Goal: Navigation & Orientation: Find specific page/section

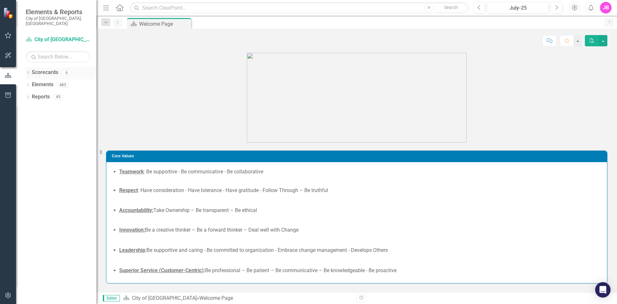
click at [28, 71] on icon "Dropdown" at bounding box center [28, 73] width 4 height 4
click at [60, 93] on link "Budget Initiatives" at bounding box center [65, 96] width 61 height 7
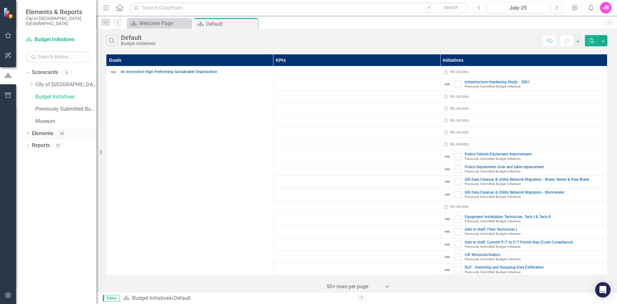
click at [28, 132] on icon "Dropdown" at bounding box center [28, 134] width 4 height 4
click at [55, 166] on link "Initiative Initiatives" at bounding box center [50, 169] width 31 height 7
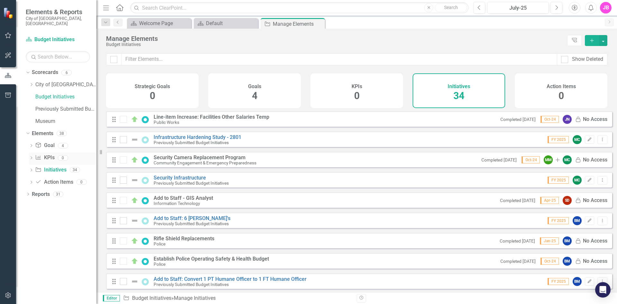
click at [41, 155] on icon "KPI" at bounding box center [38, 157] width 6 height 5
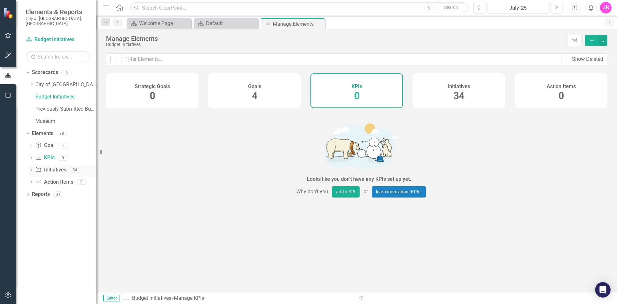
click at [56, 166] on link "Initiative Initiatives" at bounding box center [50, 169] width 31 height 7
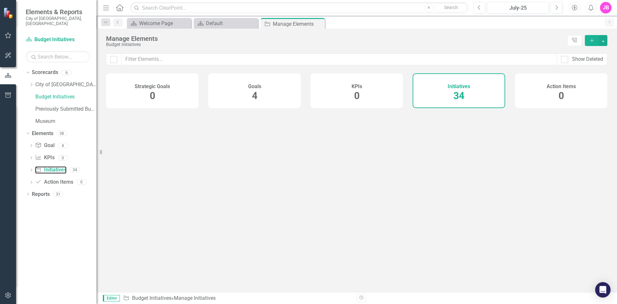
checkbox input "false"
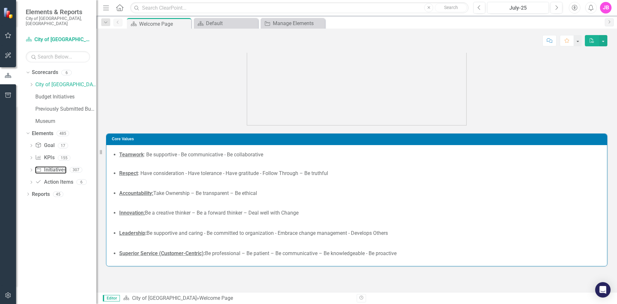
scroll to position [24, 0]
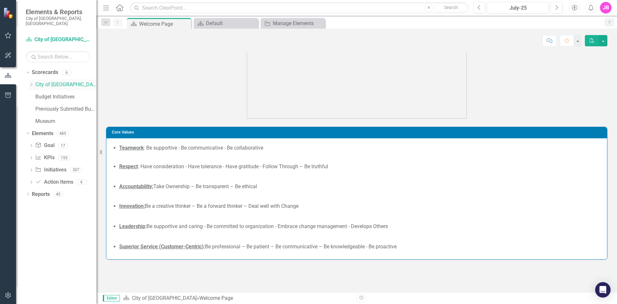
click at [51, 81] on link "City of [GEOGRAPHIC_DATA]" at bounding box center [65, 84] width 61 height 7
click at [39, 130] on link "Elements" at bounding box center [43, 133] width 22 height 7
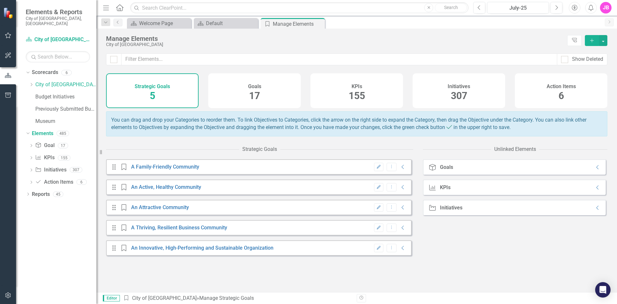
click at [455, 94] on span "307" at bounding box center [459, 95] width 16 height 11
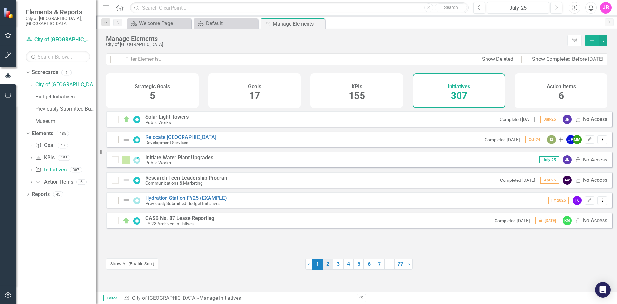
click at [325, 265] on link "2" at bounding box center [327, 263] width 10 height 11
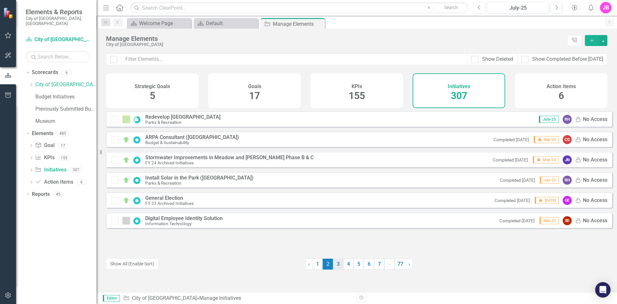
click at [336, 264] on link "3" at bounding box center [338, 263] width 10 height 11
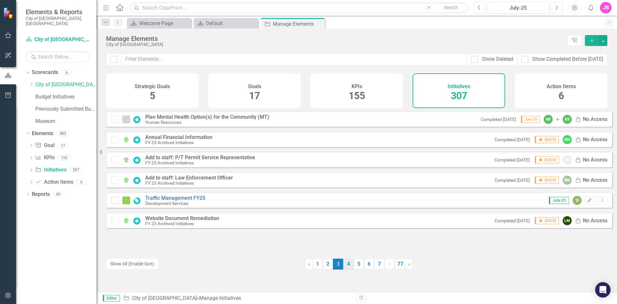
click at [346, 265] on link "4" at bounding box center [348, 263] width 10 height 11
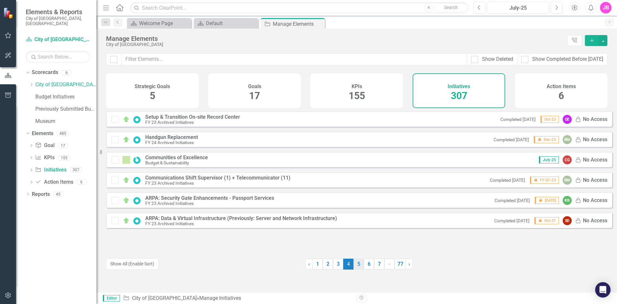
click at [357, 263] on link "5" at bounding box center [358, 263] width 10 height 11
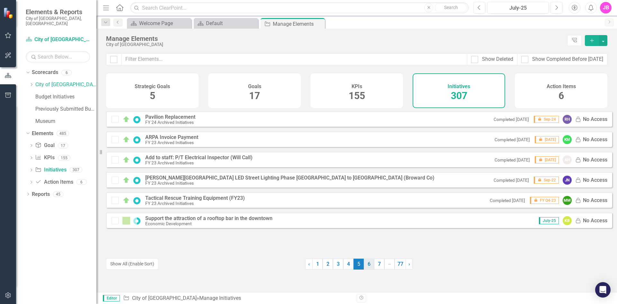
click at [367, 265] on link "6" at bounding box center [369, 263] width 10 height 11
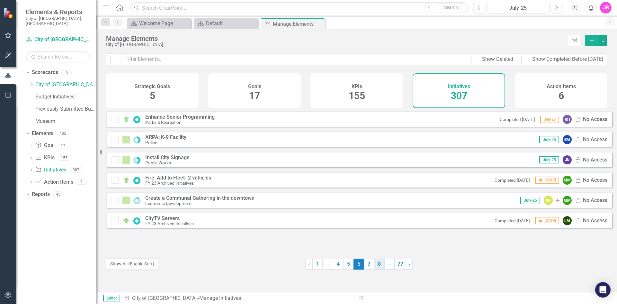
click at [375, 265] on link "8" at bounding box center [379, 263] width 10 height 11
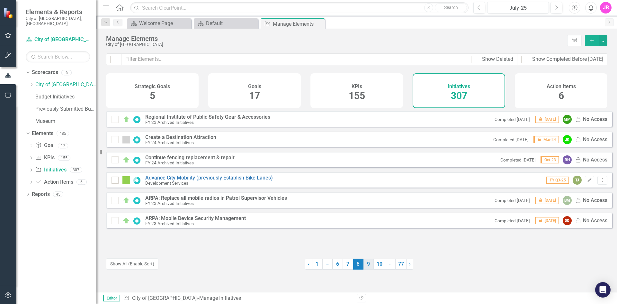
click at [365, 263] on link "9" at bounding box center [368, 263] width 10 height 11
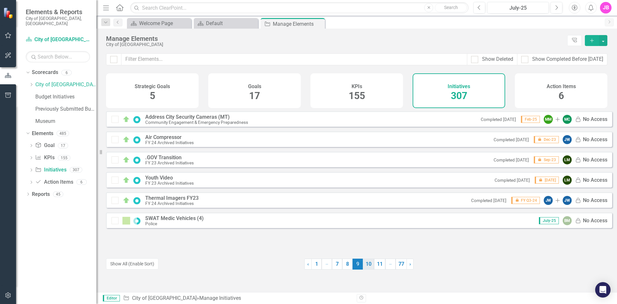
click at [366, 263] on link "10" at bounding box center [368, 263] width 11 height 11
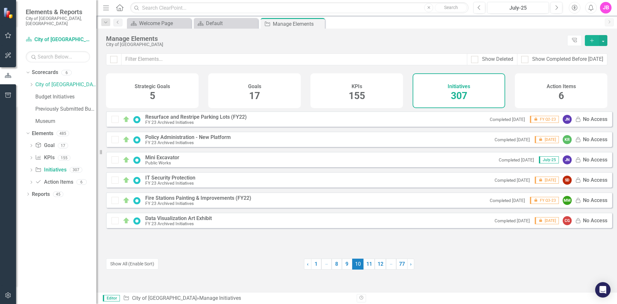
click at [366, 263] on link "11" at bounding box center [368, 263] width 11 height 11
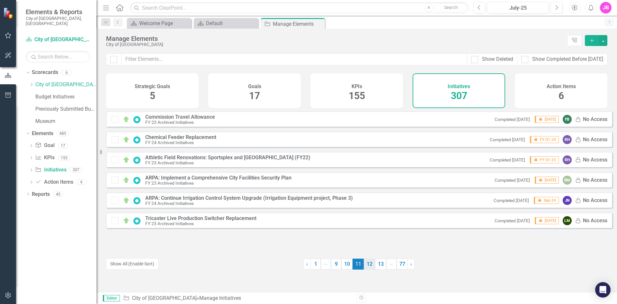
click at [369, 262] on link "12" at bounding box center [369, 263] width 11 height 11
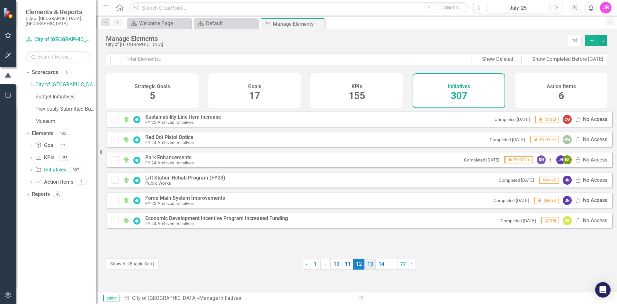
click at [368, 264] on link "13" at bounding box center [369, 263] width 11 height 11
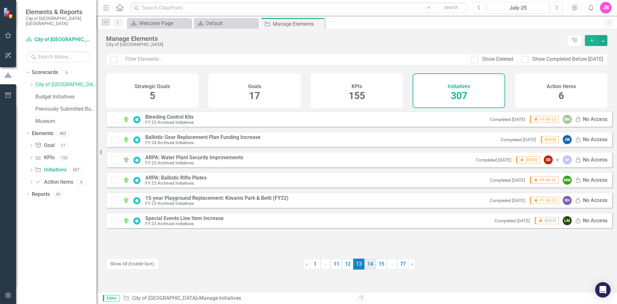
click at [368, 264] on link "14" at bounding box center [369, 263] width 11 height 11
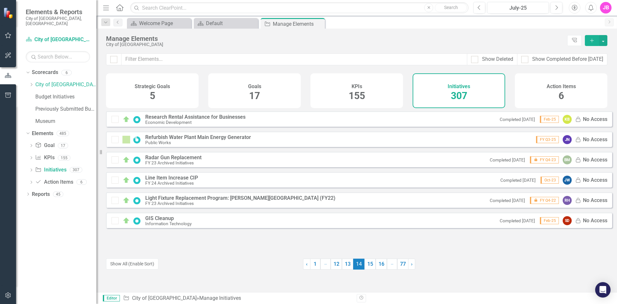
click at [368, 264] on link "15" at bounding box center [369, 263] width 11 height 11
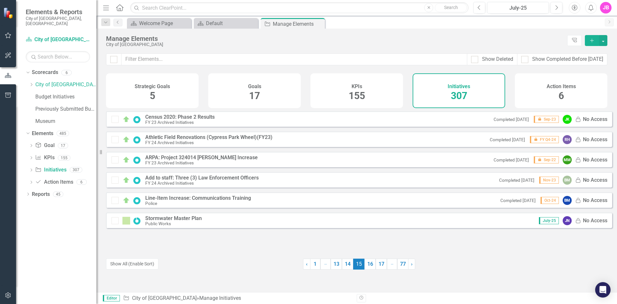
click at [368, 264] on link "16" at bounding box center [369, 263] width 11 height 11
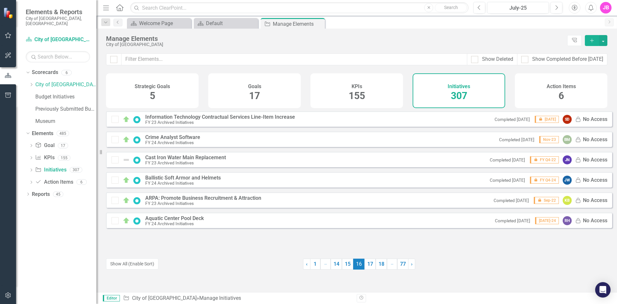
click at [368, 264] on link "17" at bounding box center [369, 263] width 11 height 11
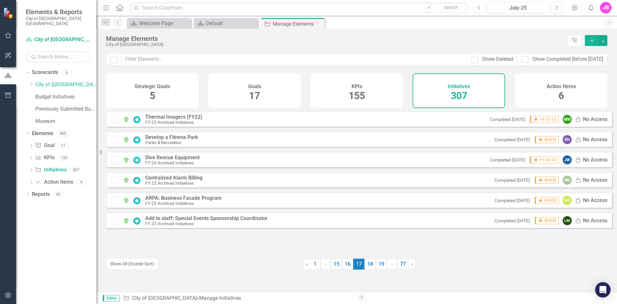
click at [368, 264] on link "18" at bounding box center [369, 263] width 11 height 11
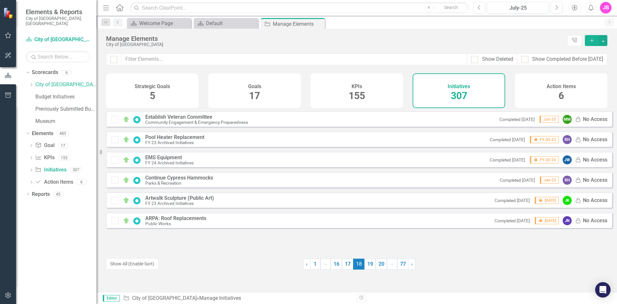
click at [368, 264] on link "19" at bounding box center [369, 263] width 11 height 11
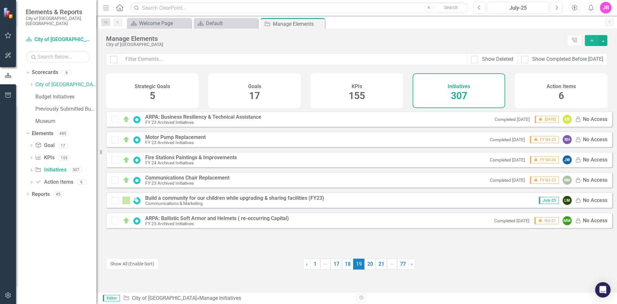
click at [368, 264] on link "20" at bounding box center [369, 263] width 11 height 11
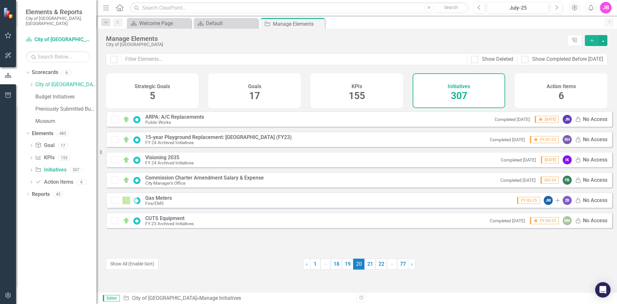
click at [368, 264] on link "21" at bounding box center [369, 263] width 11 height 11
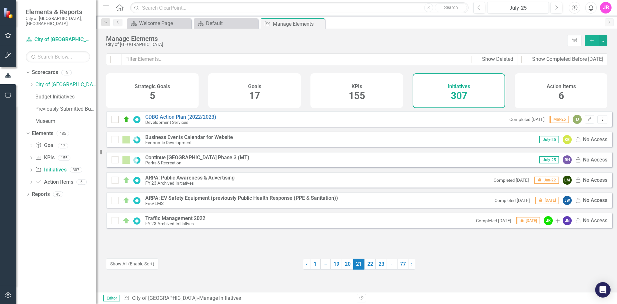
click at [368, 264] on link "22" at bounding box center [369, 263] width 11 height 11
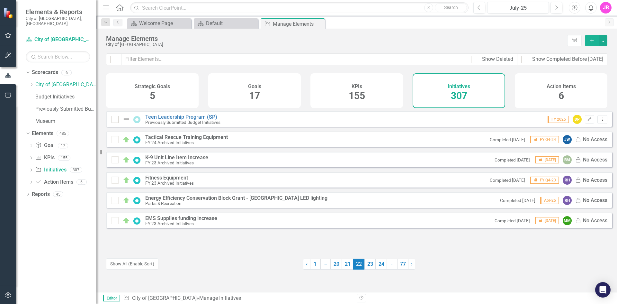
click at [368, 264] on link "23" at bounding box center [369, 263] width 11 height 11
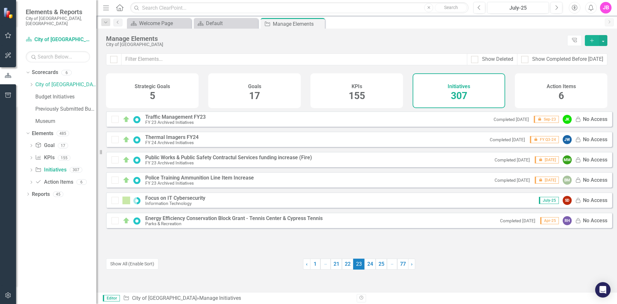
click at [368, 264] on link "24" at bounding box center [369, 263] width 11 height 11
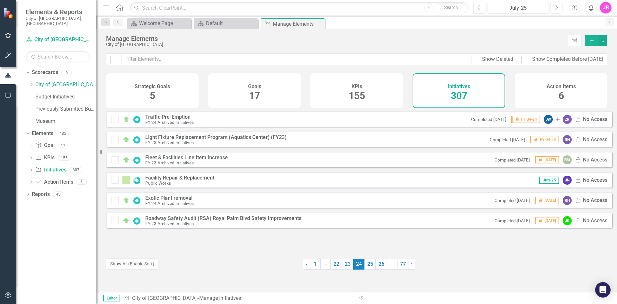
click at [368, 264] on link "25" at bounding box center [369, 263] width 11 height 11
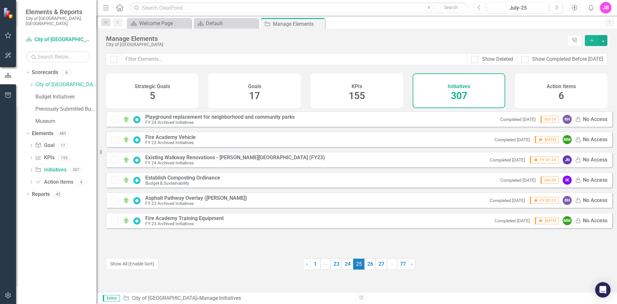
click at [368, 264] on link "26" at bounding box center [369, 263] width 11 height 11
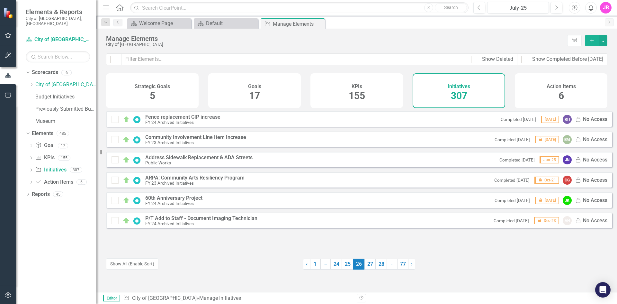
click at [368, 264] on link "27" at bounding box center [369, 263] width 11 height 11
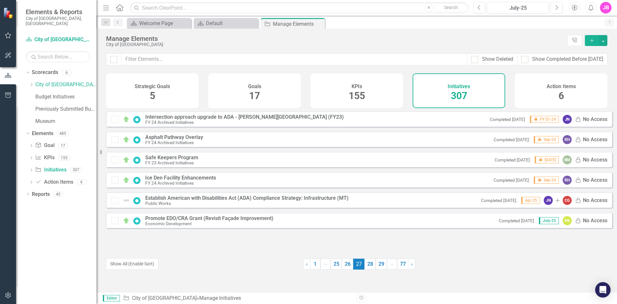
click at [368, 264] on link "28" at bounding box center [369, 263] width 11 height 11
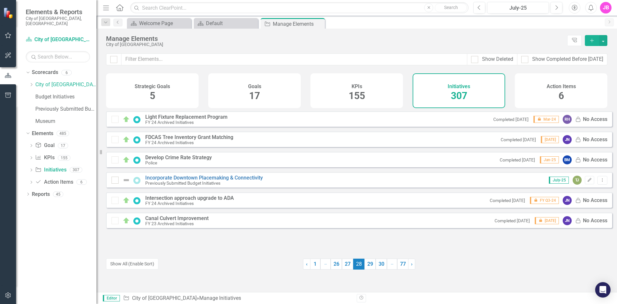
click at [368, 264] on link "29" at bounding box center [369, 263] width 11 height 11
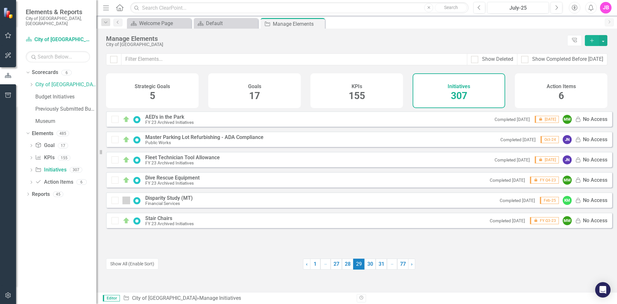
click at [368, 264] on link "30" at bounding box center [369, 263] width 11 height 11
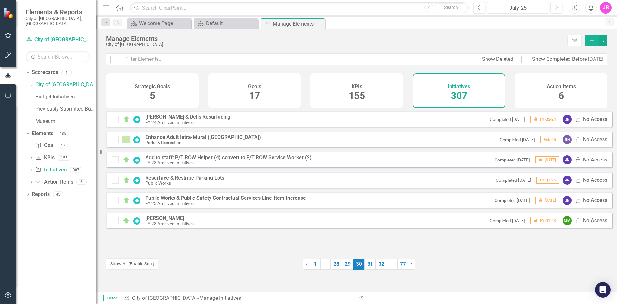
click at [368, 264] on link "31" at bounding box center [369, 263] width 11 height 11
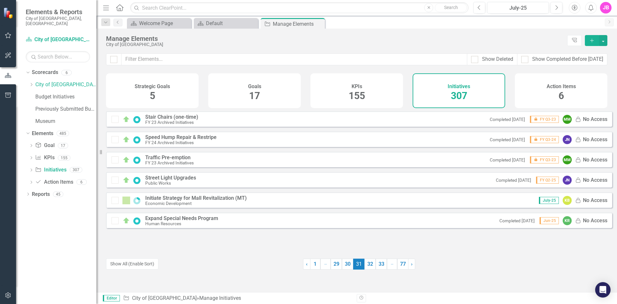
click at [368, 264] on link "32" at bounding box center [369, 263] width 11 height 11
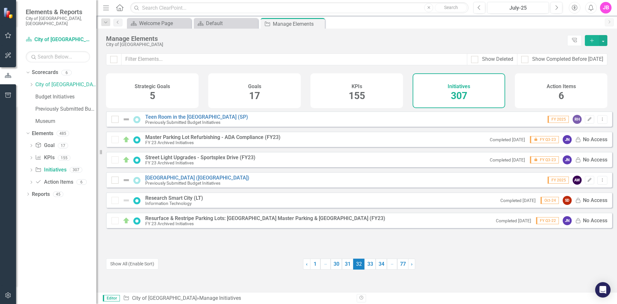
click at [368, 264] on link "33" at bounding box center [369, 263] width 11 height 11
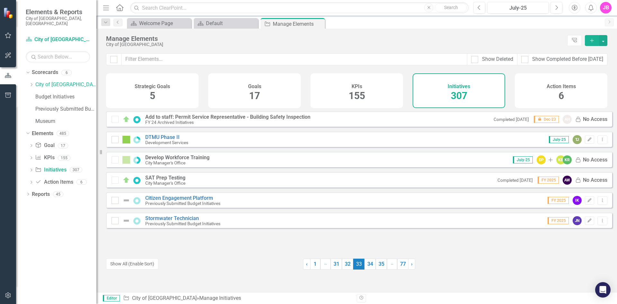
click at [368, 264] on link "34" at bounding box center [369, 263] width 11 height 11
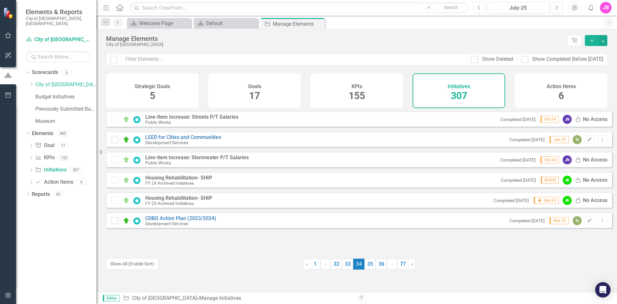
click at [368, 264] on link "35" at bounding box center [369, 263] width 11 height 11
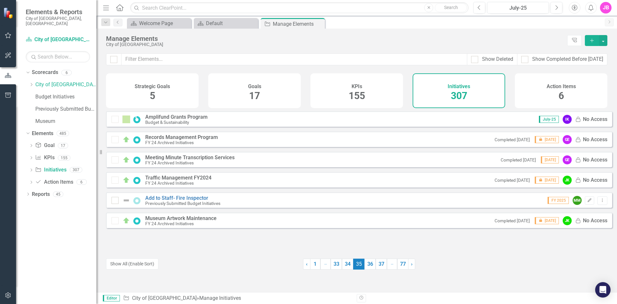
click at [368, 264] on link "36" at bounding box center [369, 263] width 11 height 11
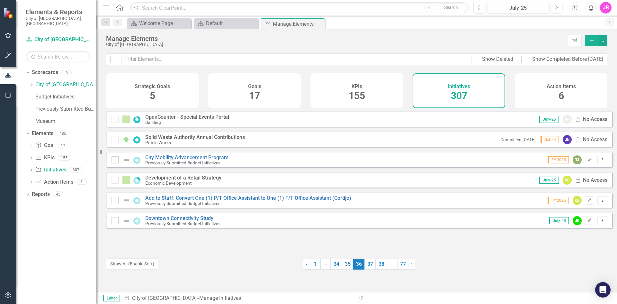
click at [368, 264] on link "37" at bounding box center [369, 263] width 11 height 11
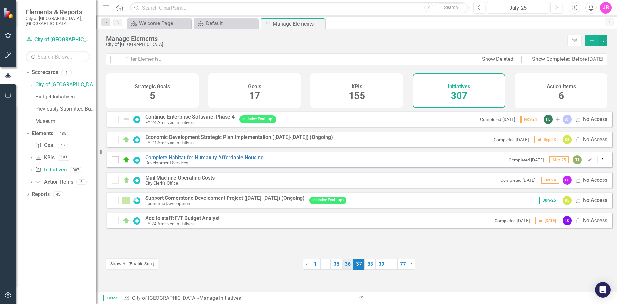
click at [346, 266] on link "36" at bounding box center [347, 263] width 11 height 11
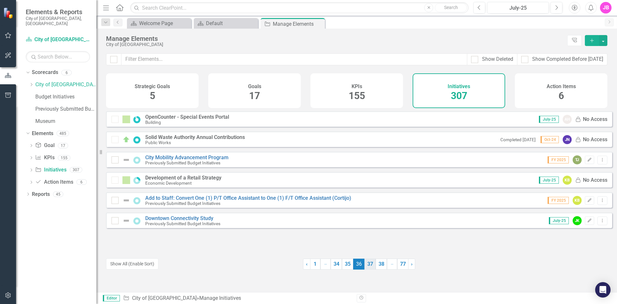
click at [367, 263] on link "37" at bounding box center [369, 263] width 11 height 11
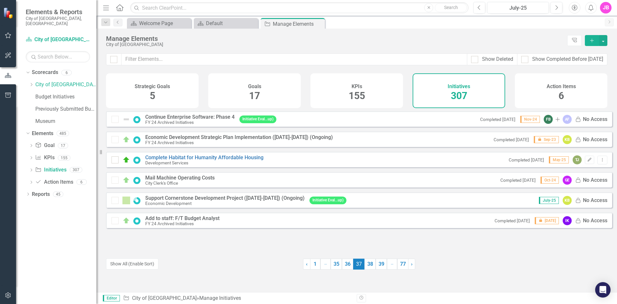
click at [367, 263] on link "38" at bounding box center [369, 263] width 11 height 11
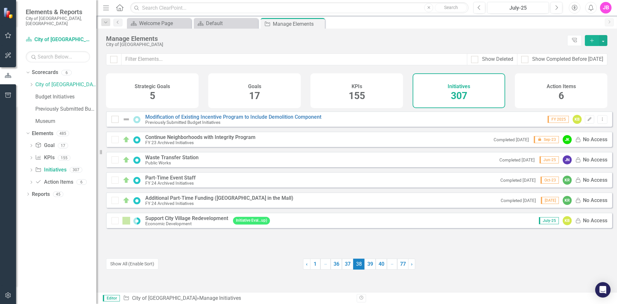
click at [367, 263] on link "39" at bounding box center [369, 263] width 11 height 11
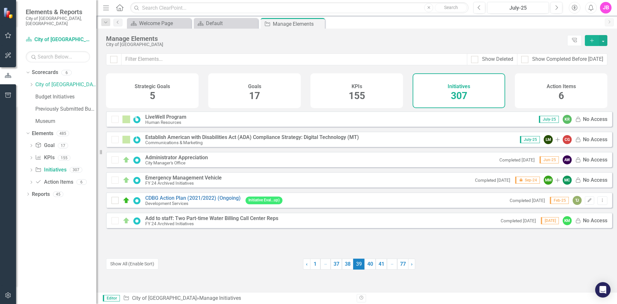
click at [367, 263] on link "40" at bounding box center [369, 263] width 11 height 11
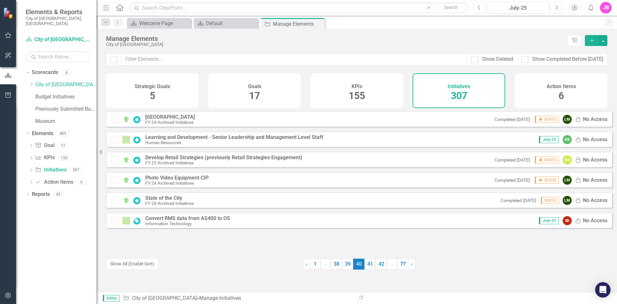
click at [367, 263] on link "41" at bounding box center [369, 263] width 11 height 11
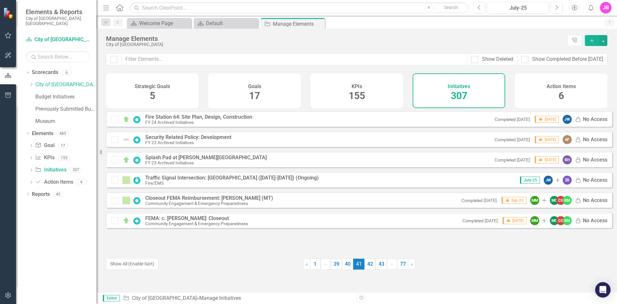
click at [367, 263] on link "42" at bounding box center [369, 263] width 11 height 11
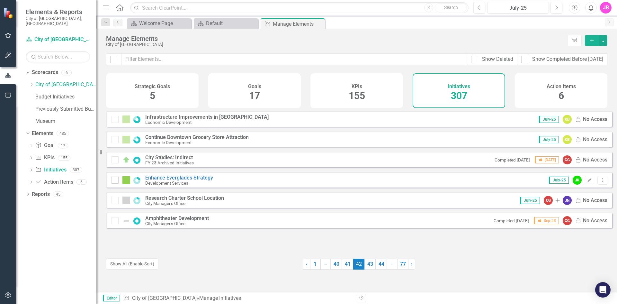
click at [367, 263] on link "43" at bounding box center [369, 263] width 11 height 11
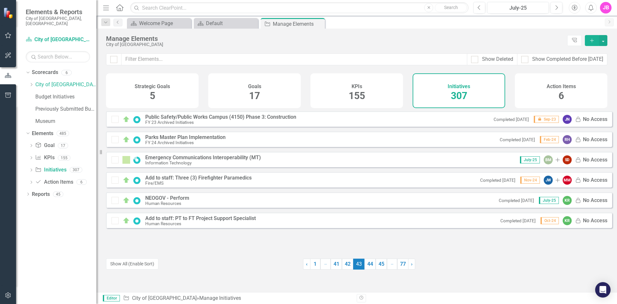
click at [367, 263] on link "44" at bounding box center [369, 263] width 11 height 11
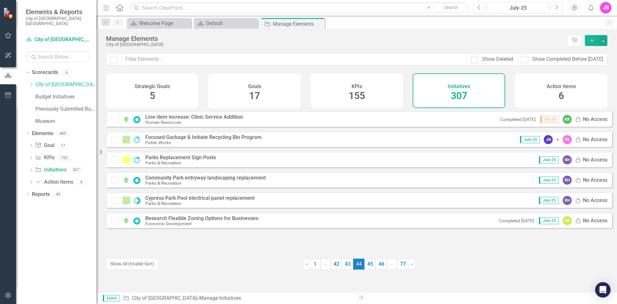
click at [367, 263] on link "45" at bounding box center [369, 263] width 11 height 11
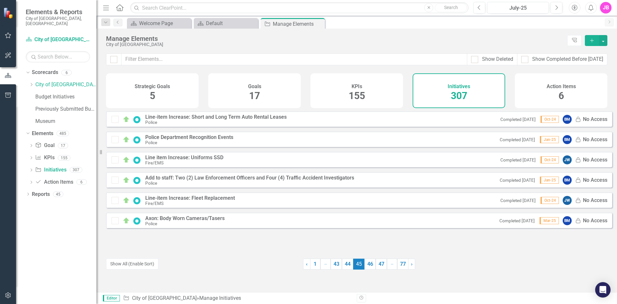
click at [367, 263] on link "46" at bounding box center [369, 263] width 11 height 11
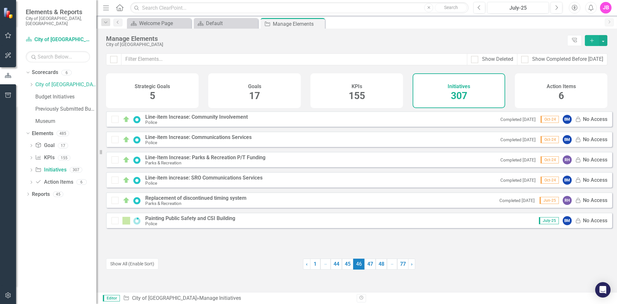
click at [367, 263] on link "47" at bounding box center [369, 263] width 11 height 11
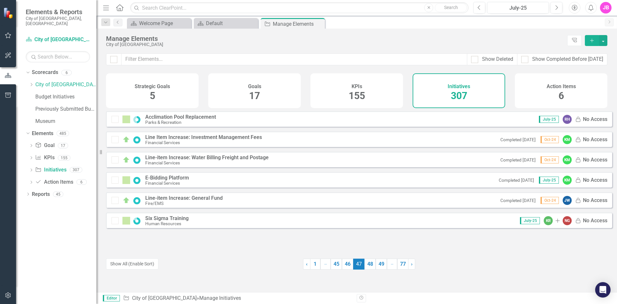
click at [367, 263] on link "48" at bounding box center [369, 263] width 11 height 11
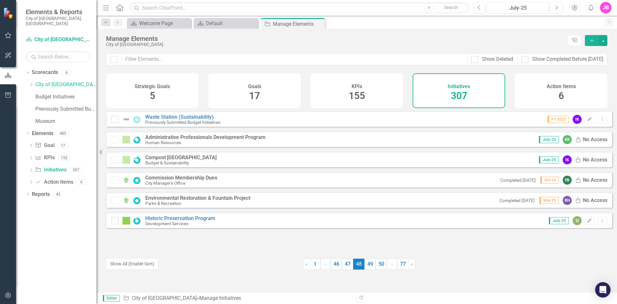
click at [367, 263] on link "49" at bounding box center [369, 263] width 11 height 11
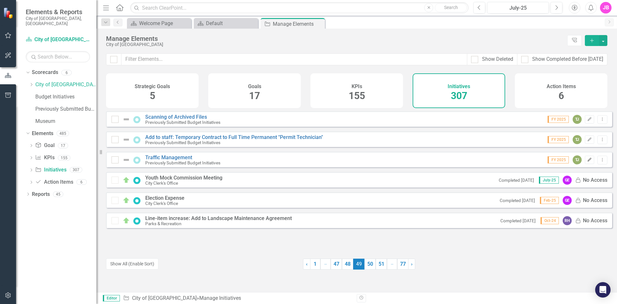
click at [587, 162] on icon "Edit" at bounding box center [589, 160] width 5 height 4
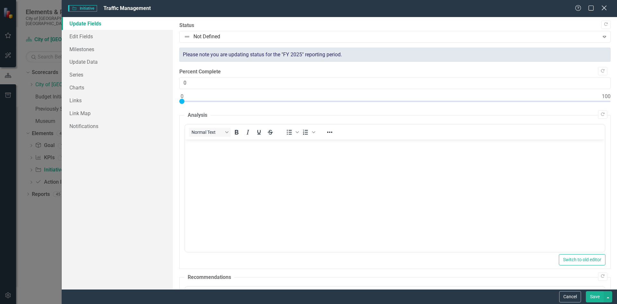
click at [603, 6] on icon at bounding box center [603, 7] width 5 height 5
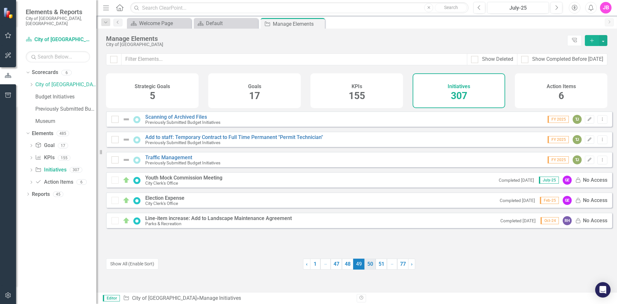
click at [366, 263] on link "50" at bounding box center [369, 263] width 11 height 11
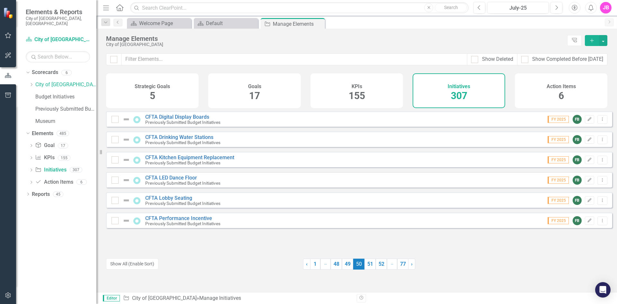
click at [366, 263] on link "51" at bounding box center [369, 263] width 11 height 11
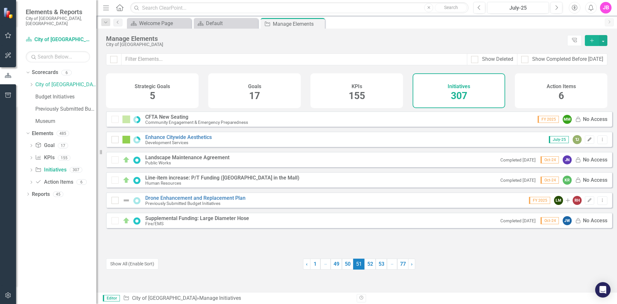
click at [587, 141] on icon "Edit" at bounding box center [589, 139] width 5 height 4
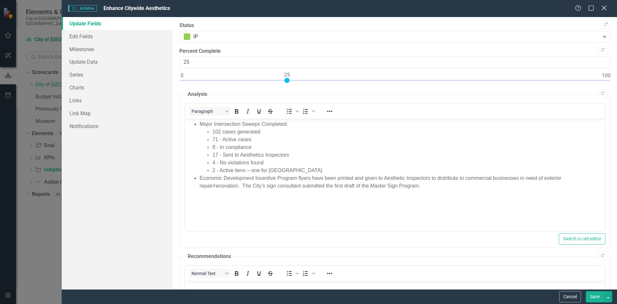
click at [604, 7] on icon "Close" at bounding box center [604, 8] width 8 height 6
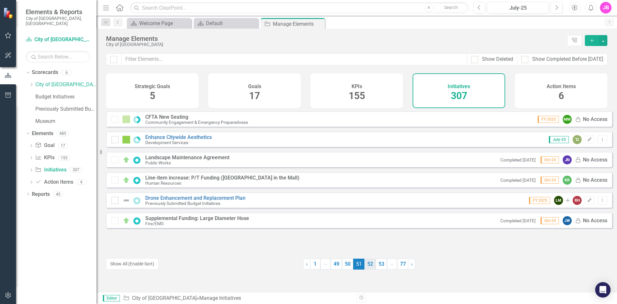
click at [366, 266] on link "52" at bounding box center [369, 263] width 11 height 11
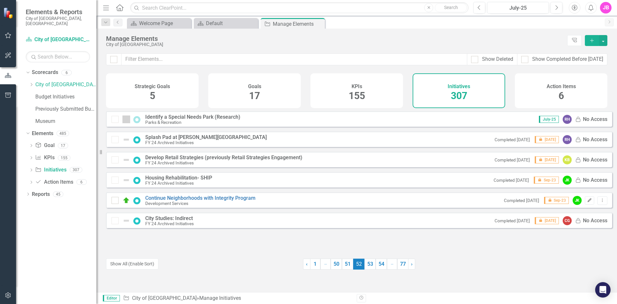
click at [587, 202] on icon "Edit" at bounding box center [589, 200] width 5 height 4
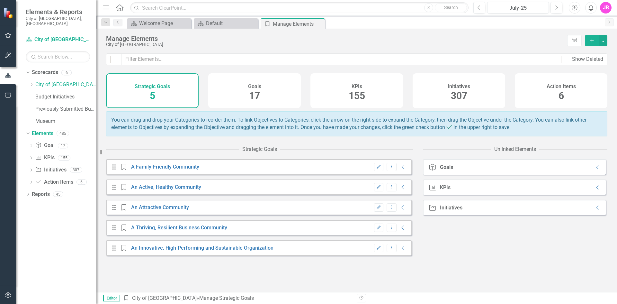
click at [455, 95] on span "307" at bounding box center [459, 95] width 16 height 11
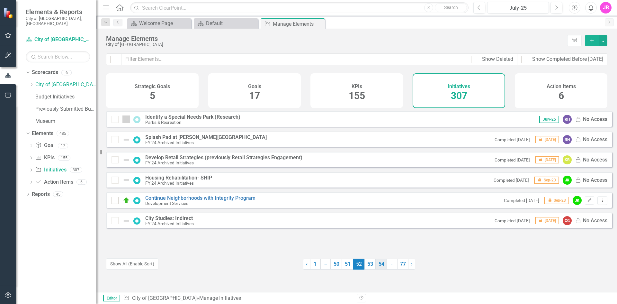
click at [380, 262] on link "54" at bounding box center [380, 263] width 11 height 11
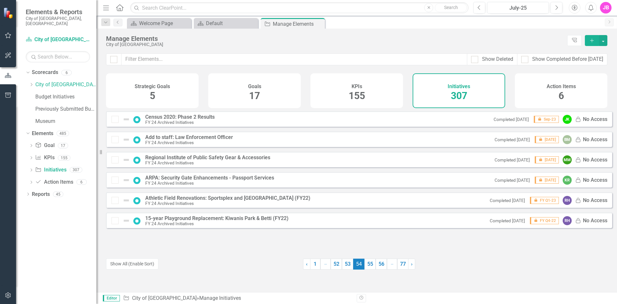
click at [380, 262] on link "56" at bounding box center [380, 263] width 11 height 11
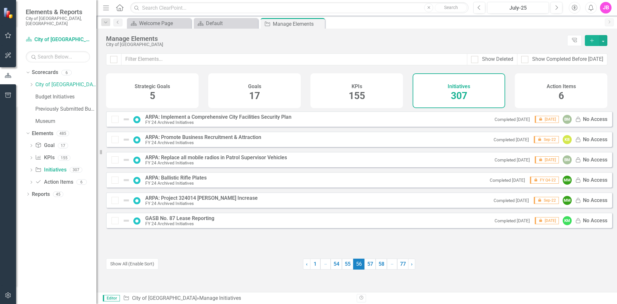
click at [380, 262] on link "58" at bounding box center [380, 263] width 11 height 11
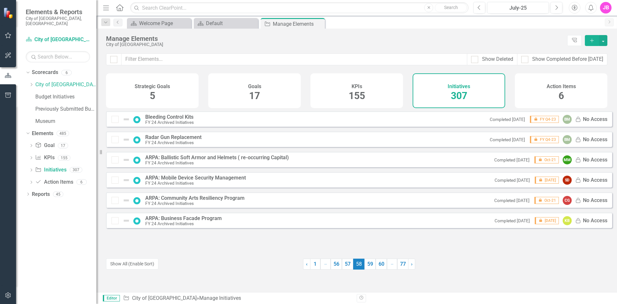
click at [380, 262] on link "60" at bounding box center [380, 263] width 11 height 11
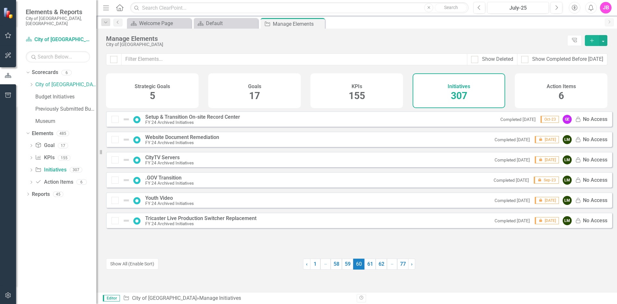
click at [380, 262] on link "62" at bounding box center [380, 263] width 11 height 11
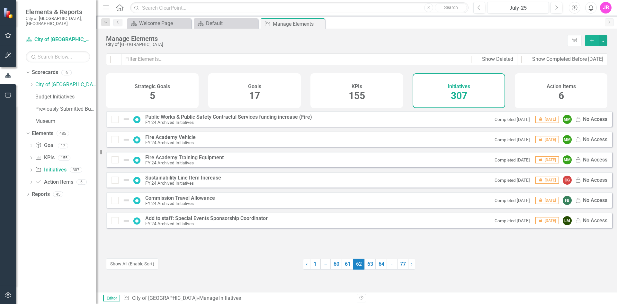
click at [380, 262] on link "64" at bounding box center [380, 263] width 11 height 11
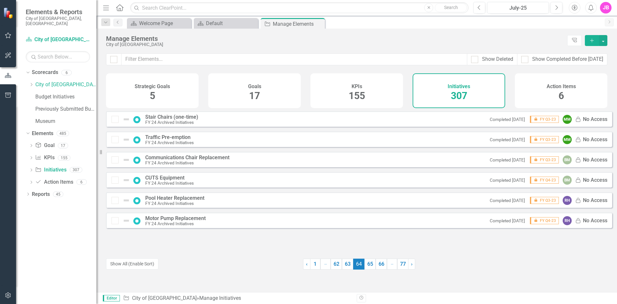
click at [380, 262] on link "66" at bounding box center [380, 263] width 11 height 11
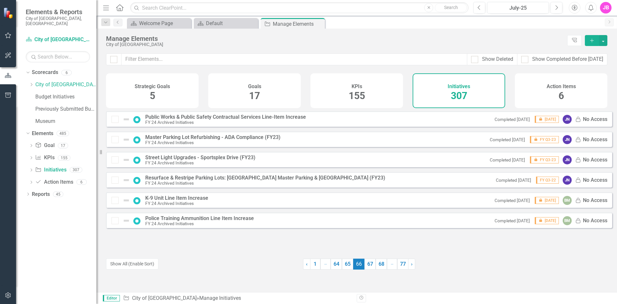
click at [380, 262] on link "68" at bounding box center [380, 263] width 11 height 11
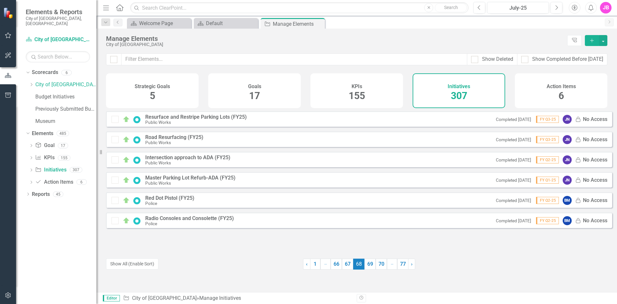
click at [380, 262] on link "70" at bounding box center [380, 263] width 11 height 11
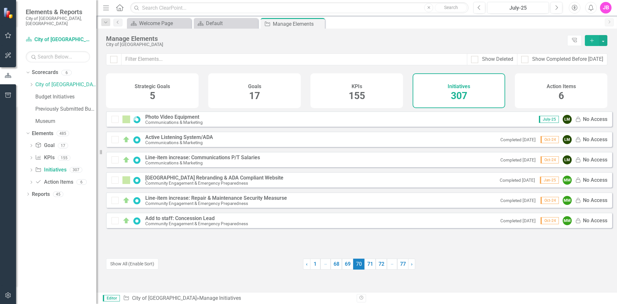
click at [380, 262] on link "72" at bounding box center [380, 263] width 11 height 11
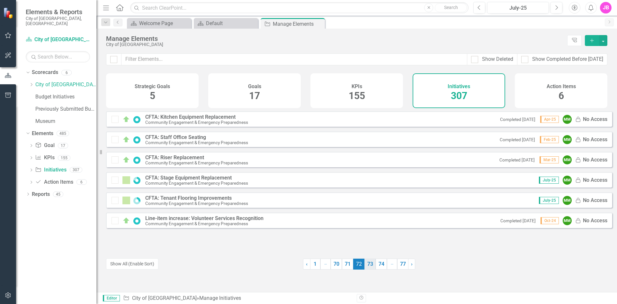
click at [366, 262] on link "73" at bounding box center [369, 263] width 11 height 11
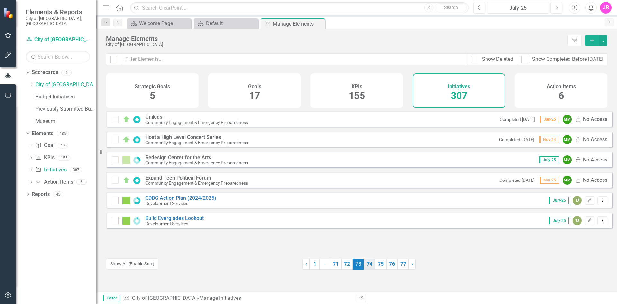
click at [366, 264] on link "74" at bounding box center [369, 263] width 11 height 11
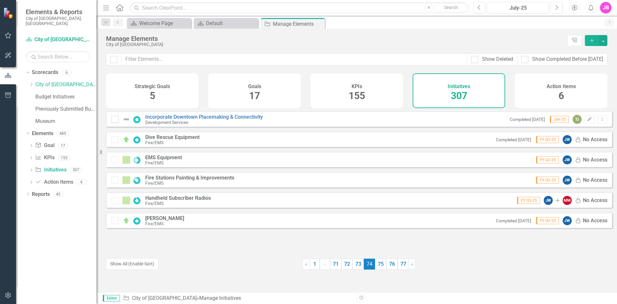
click at [366, 264] on span "74 (current)" at bounding box center [369, 263] width 11 height 11
click at [376, 264] on link "75" at bounding box center [380, 263] width 11 height 11
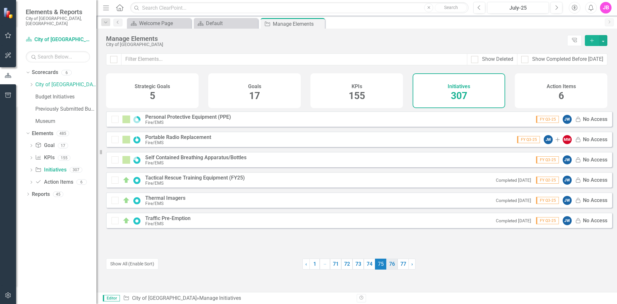
click at [386, 262] on link "76" at bounding box center [391, 263] width 11 height 11
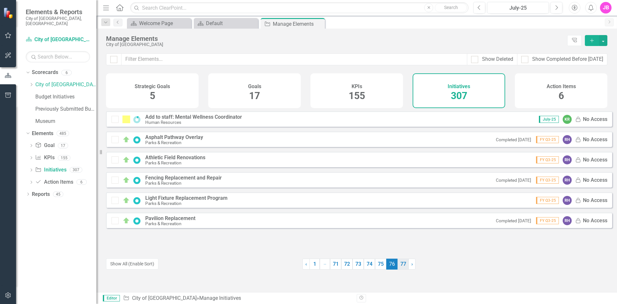
click at [400, 264] on link "77" at bounding box center [402, 263] width 11 height 11
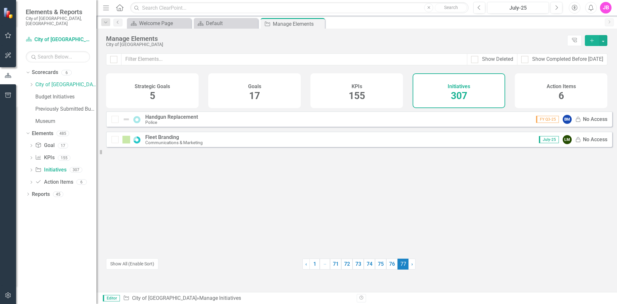
click at [402, 262] on span "77 (current)" at bounding box center [402, 263] width 11 height 11
click at [389, 263] on link "76" at bounding box center [391, 263] width 11 height 11
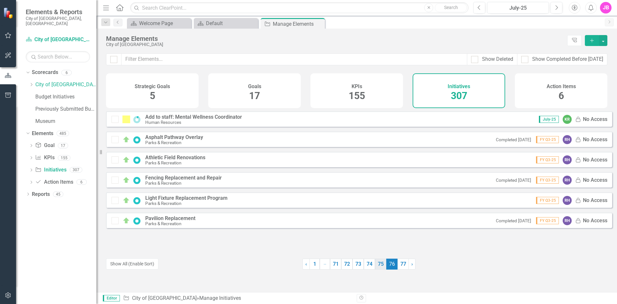
click at [379, 264] on link "75" at bounding box center [380, 263] width 11 height 11
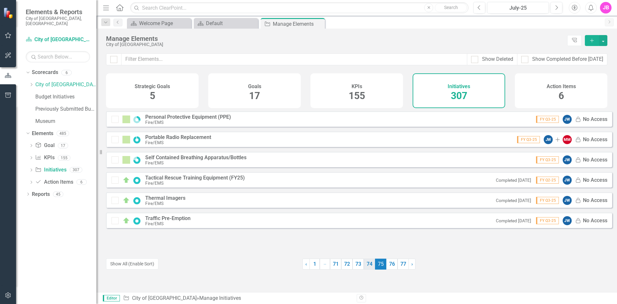
click at [368, 264] on link "74" at bounding box center [369, 263] width 11 height 11
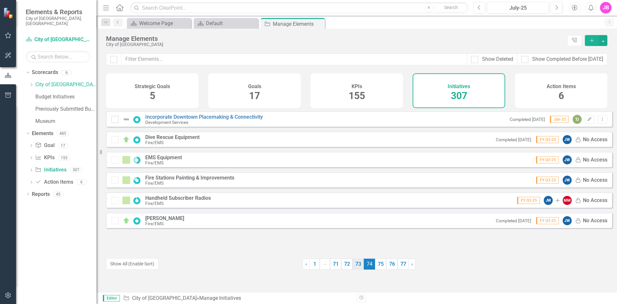
click at [358, 263] on link "73" at bounding box center [357, 263] width 11 height 11
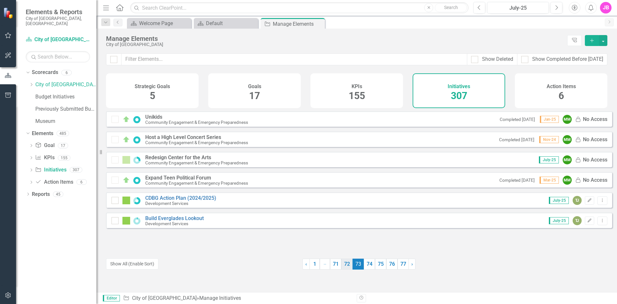
click at [346, 265] on link "72" at bounding box center [346, 263] width 11 height 11
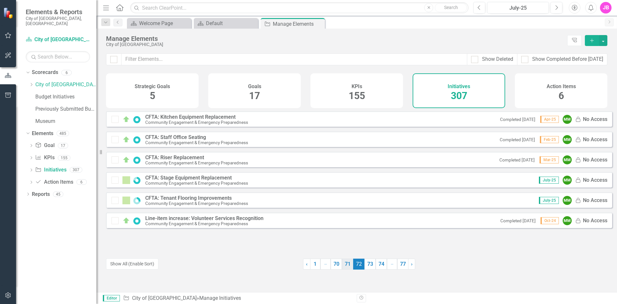
click at [342, 264] on link "71" at bounding box center [347, 263] width 11 height 11
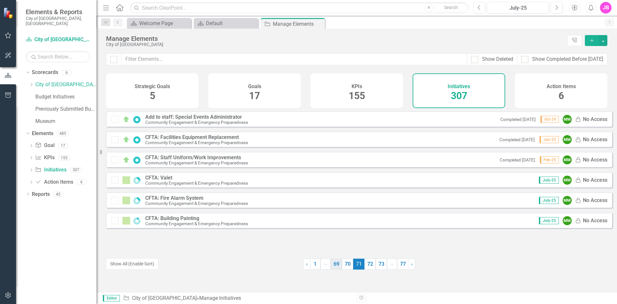
click at [337, 265] on link "69" at bounding box center [336, 263] width 11 height 11
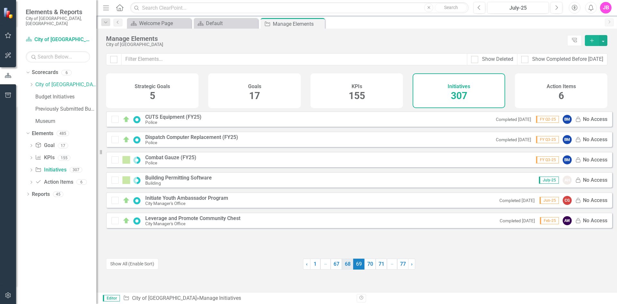
click at [344, 264] on link "68" at bounding box center [347, 263] width 11 height 11
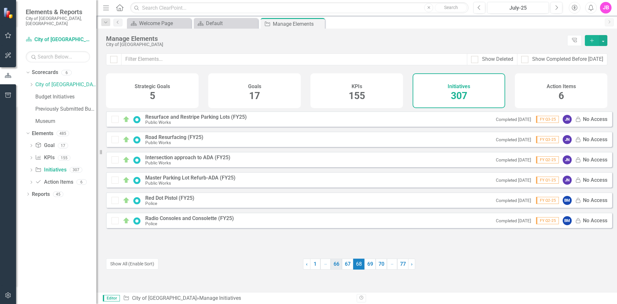
click at [337, 265] on link "66" at bounding box center [336, 263] width 11 height 11
